Goal: Information Seeking & Learning: Check status

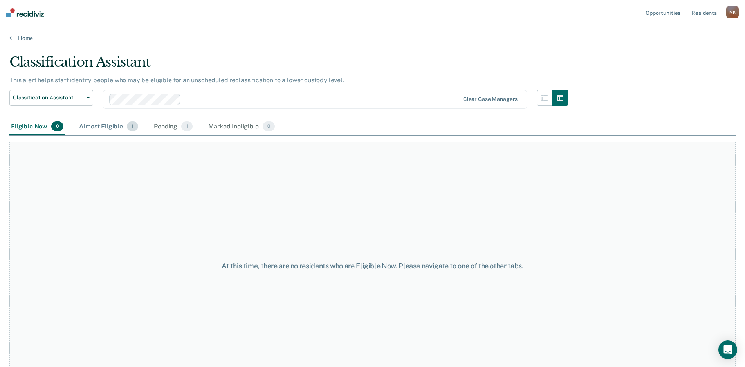
click at [106, 128] on div "Almost Eligible 1" at bounding box center [109, 126] width 62 height 17
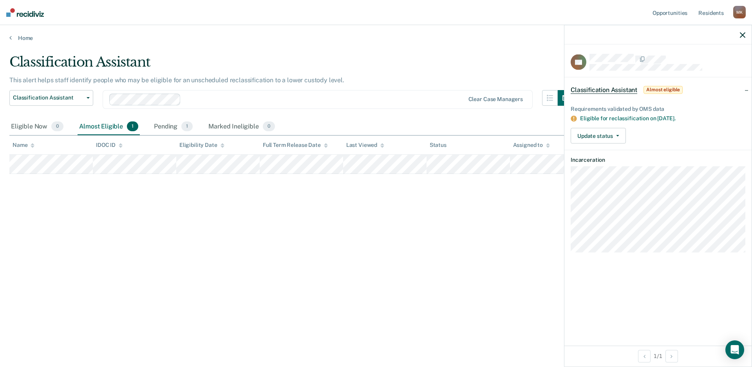
click at [183, 215] on div "Classification Assistant This alert helps staff identify people who may be elig…" at bounding box center [375, 181] width 733 height 254
click at [170, 125] on div "Pending 1" at bounding box center [173, 126] width 42 height 17
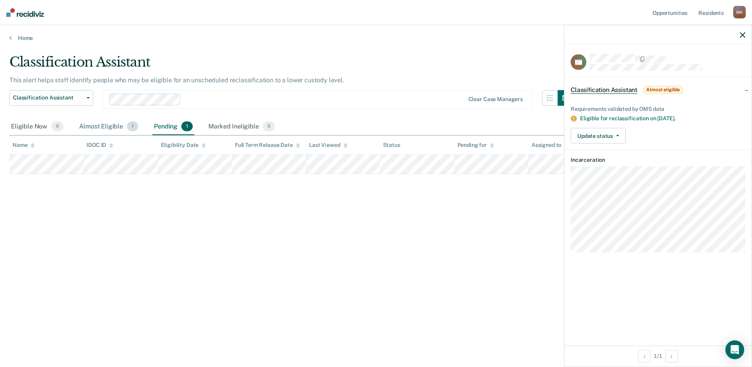
click at [96, 123] on div "Almost Eligible 1" at bounding box center [109, 126] width 62 height 17
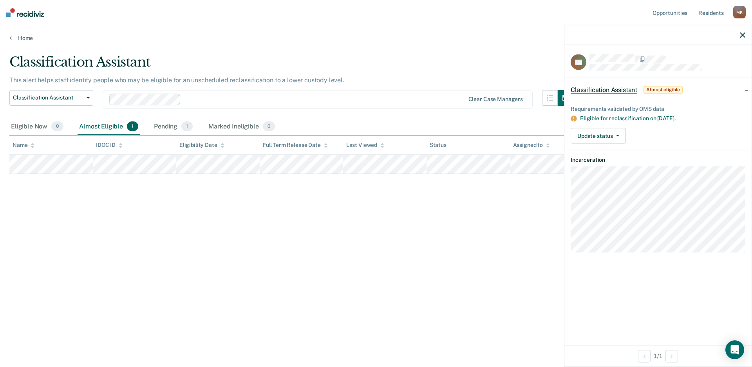
click at [271, 197] on div "Classification Assistant This alert helps staff identify people who may be elig…" at bounding box center [375, 181] width 733 height 254
